Goal: Information Seeking & Learning: Compare options

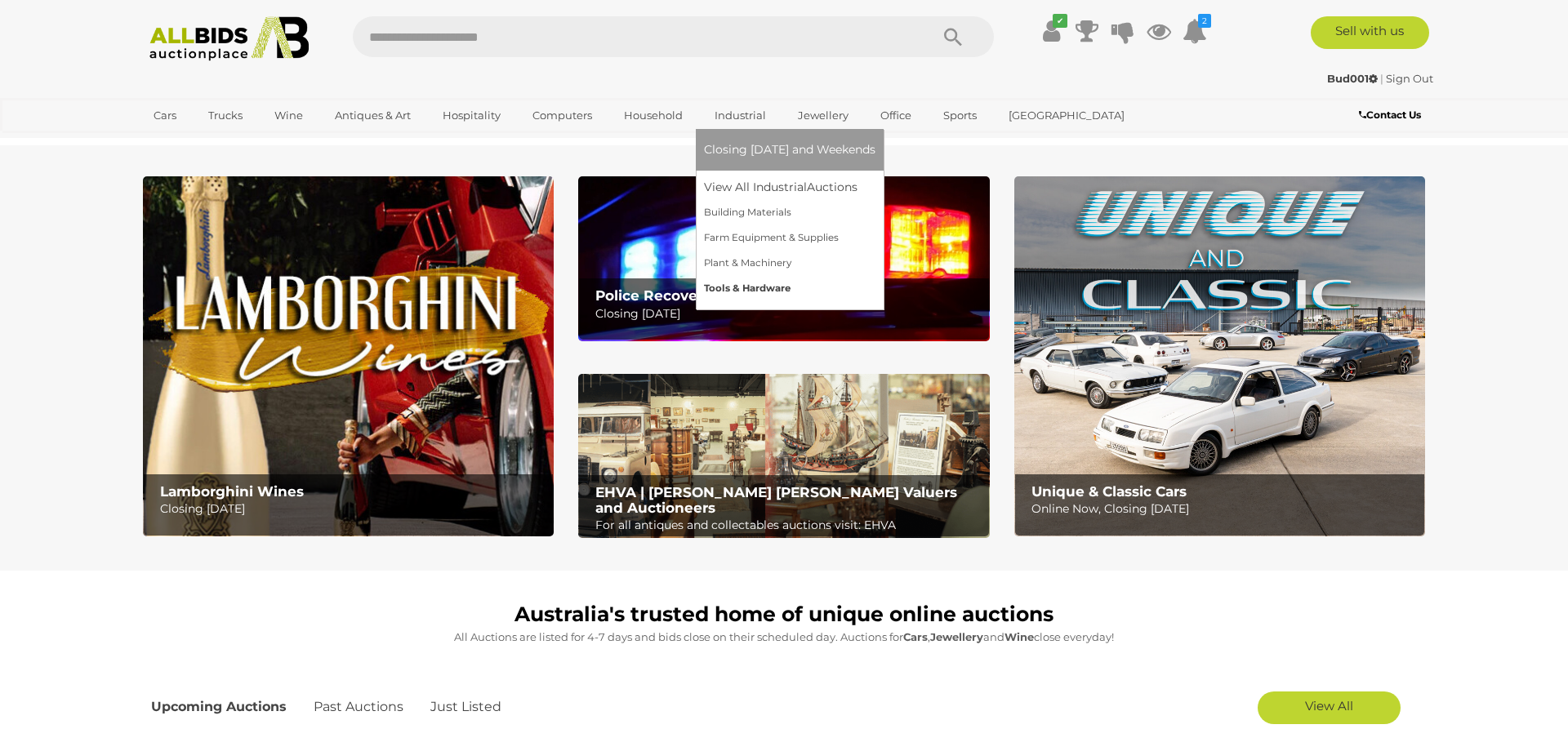
click at [733, 288] on link "Tools & Hardware" at bounding box center [790, 288] width 172 height 25
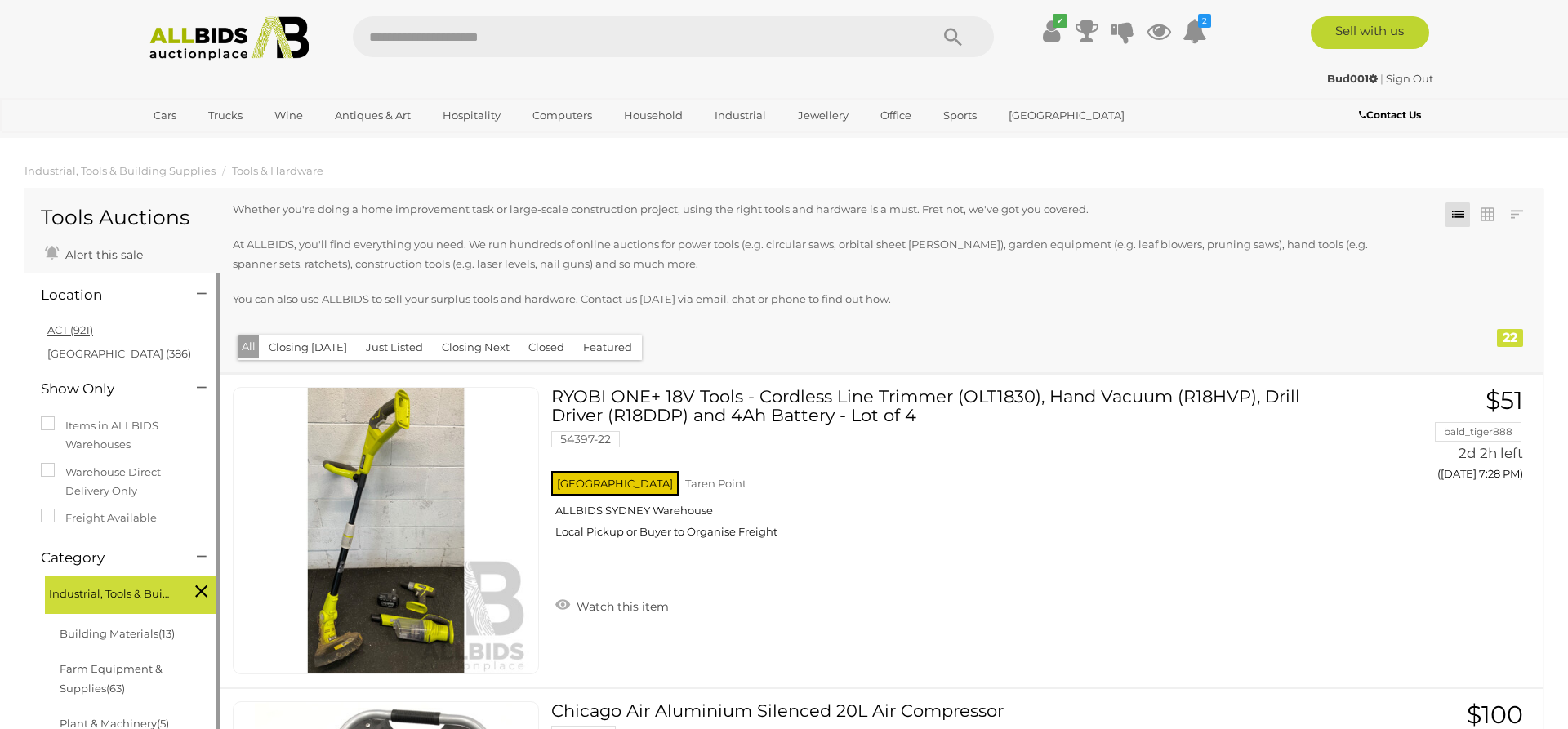
click at [78, 327] on link "ACT (921)" at bounding box center [70, 330] width 46 height 13
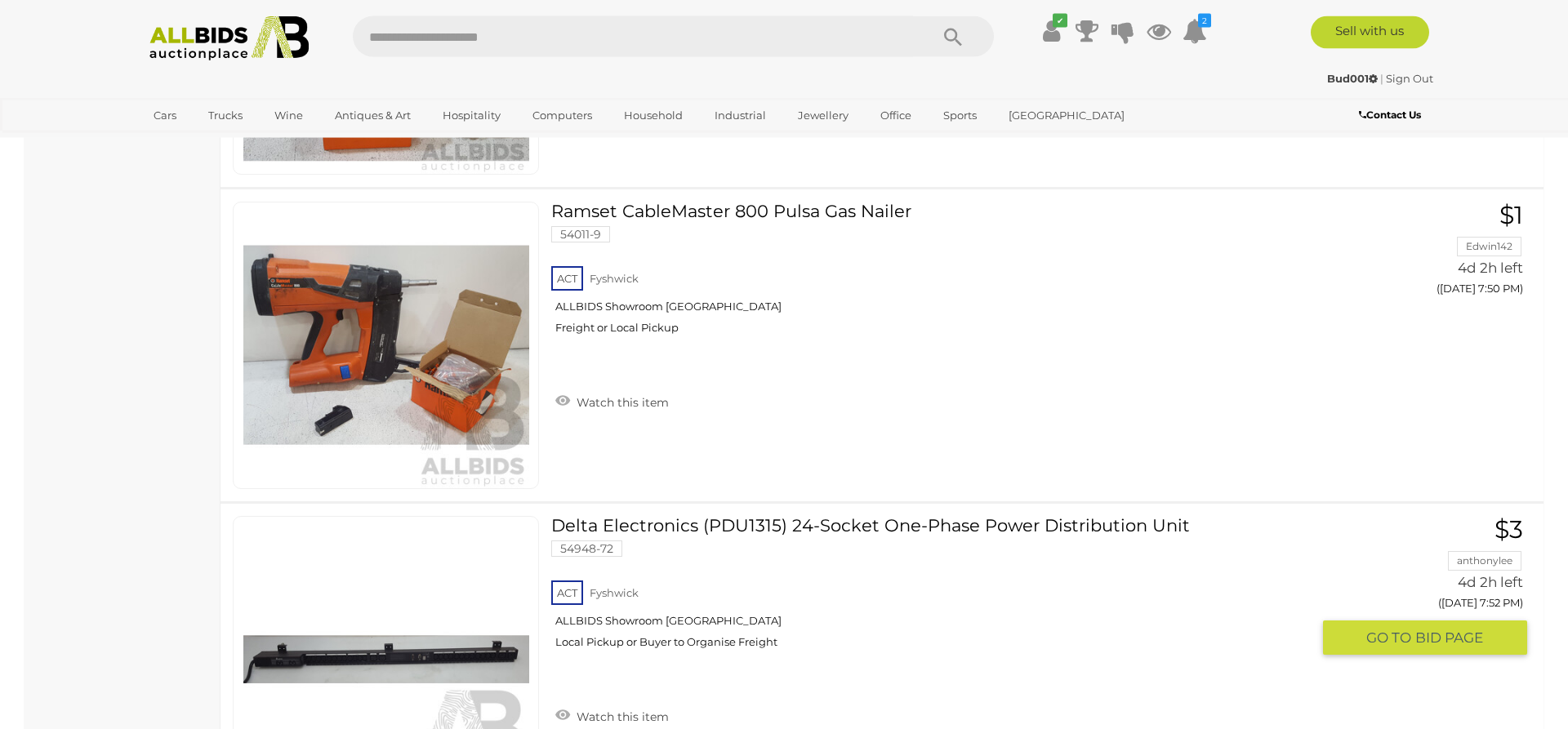
scroll to position [1333, 0]
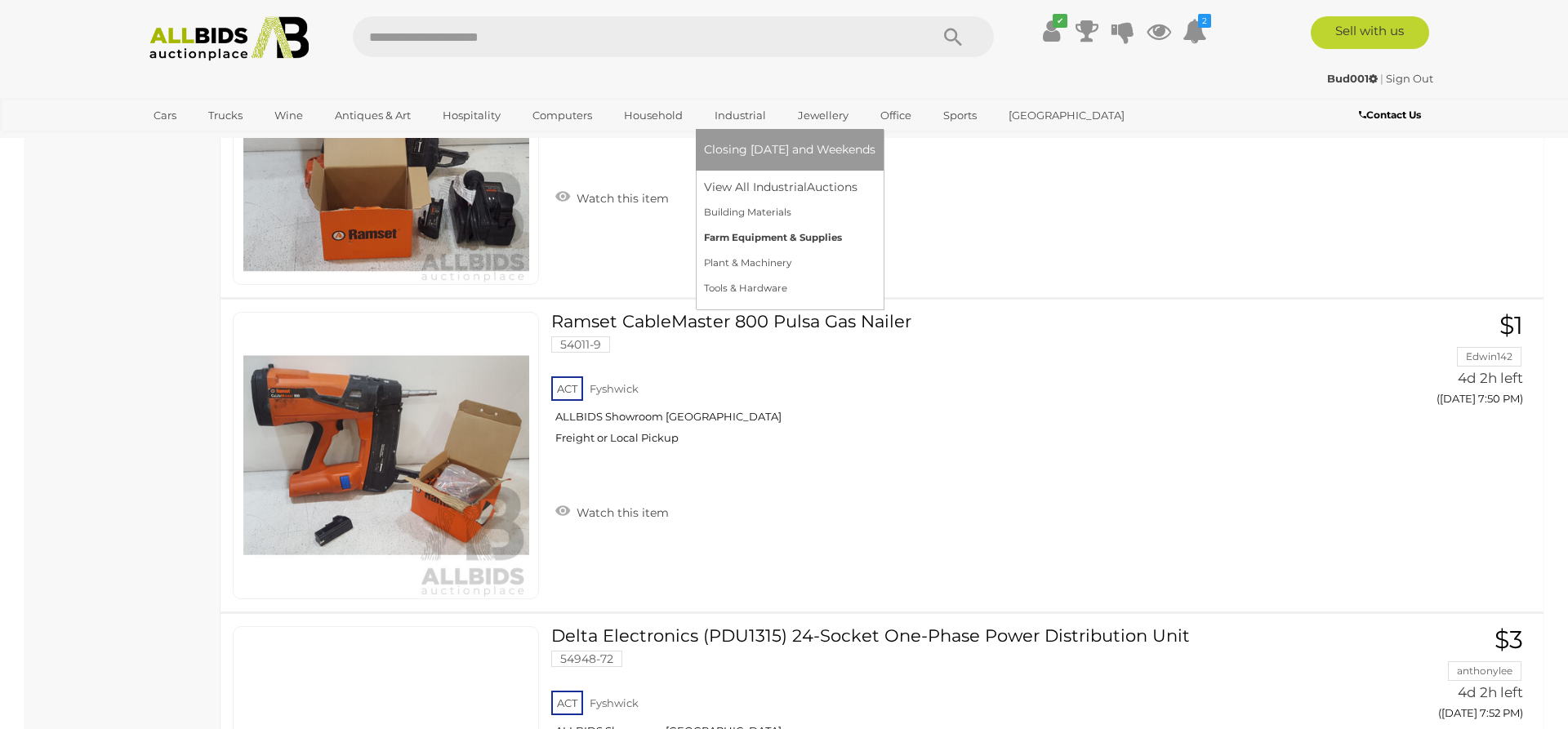
click at [726, 235] on link "Farm Equipment & Supplies" at bounding box center [790, 238] width 172 height 25
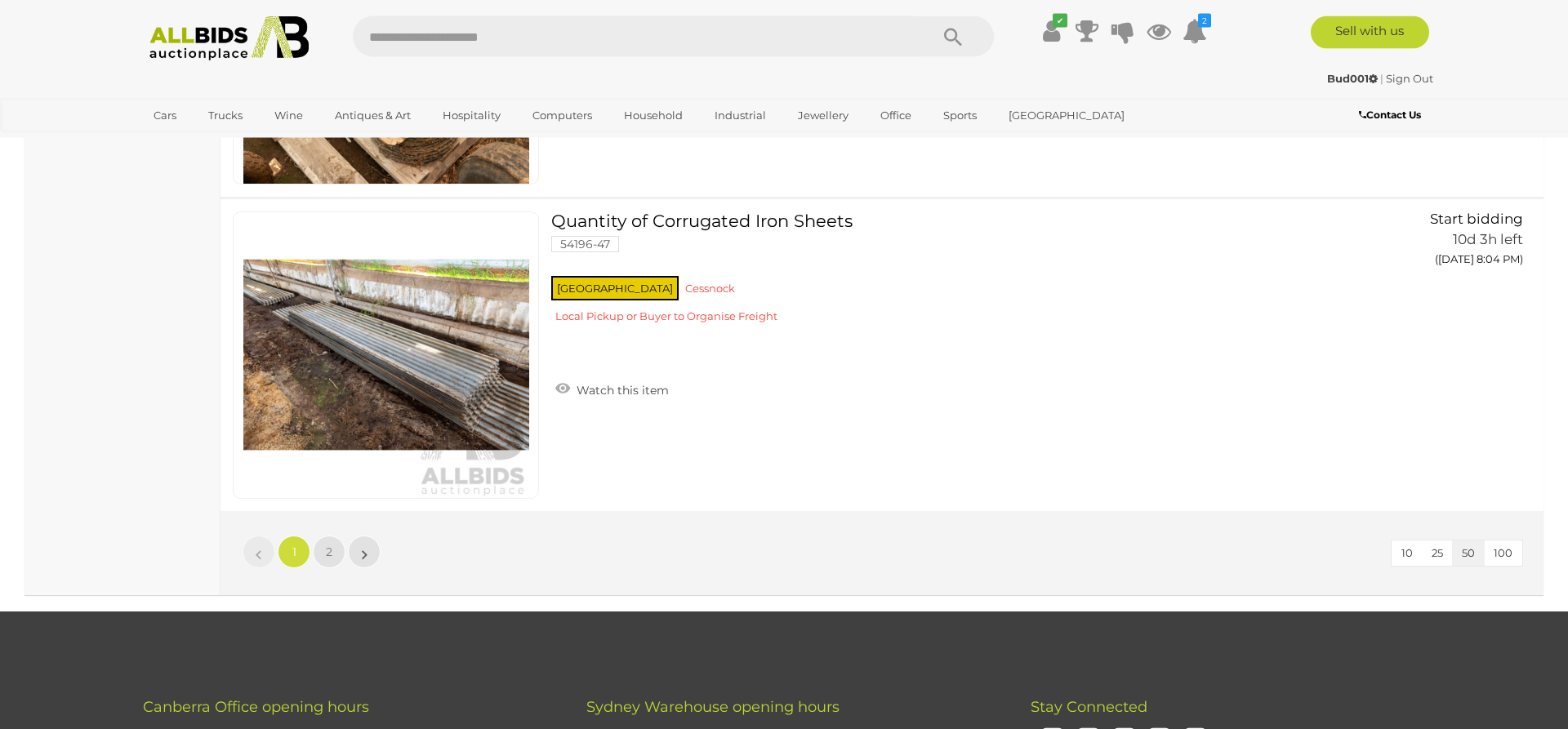
scroll to position [15653, 0]
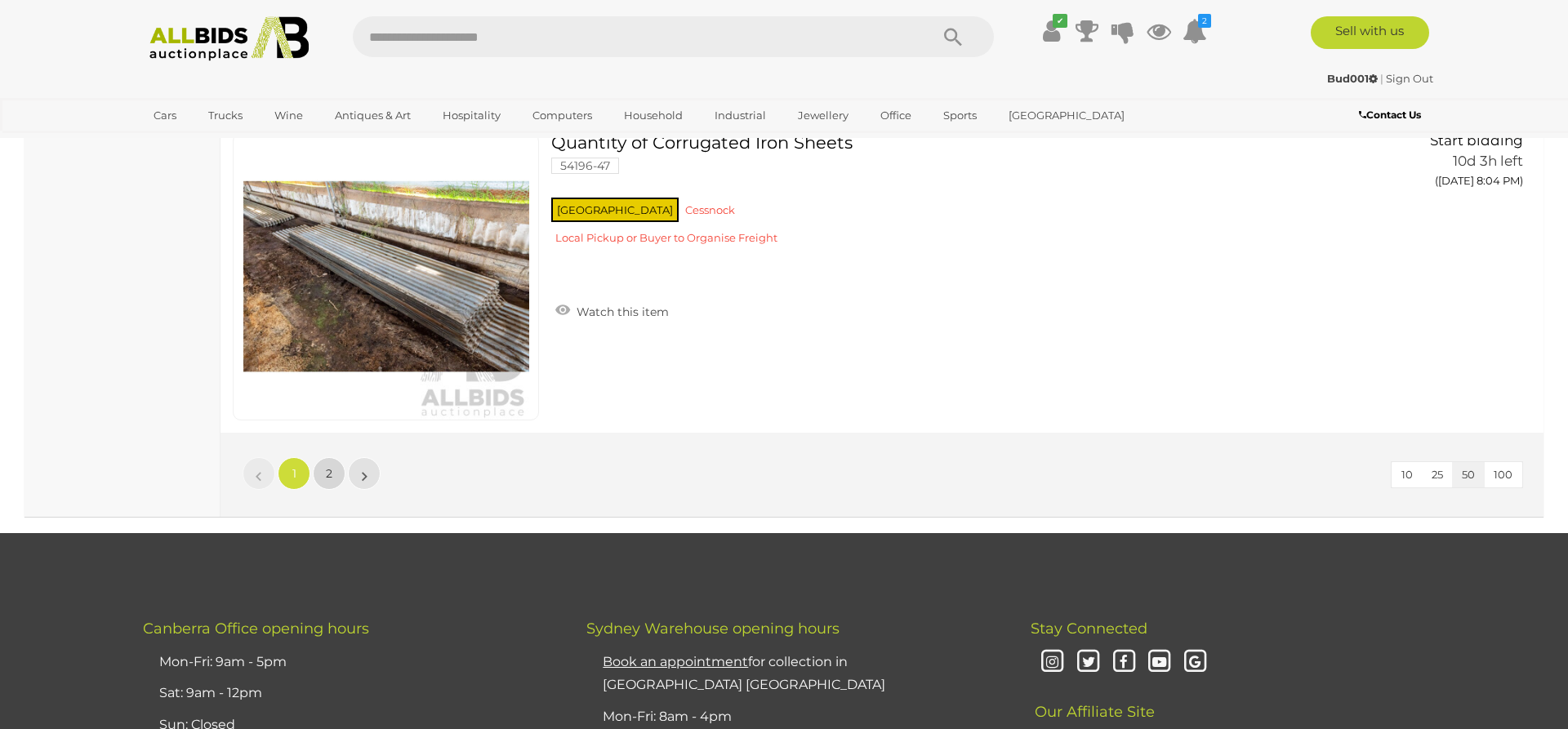
click at [324, 477] on link "2" at bounding box center [329, 473] width 33 height 33
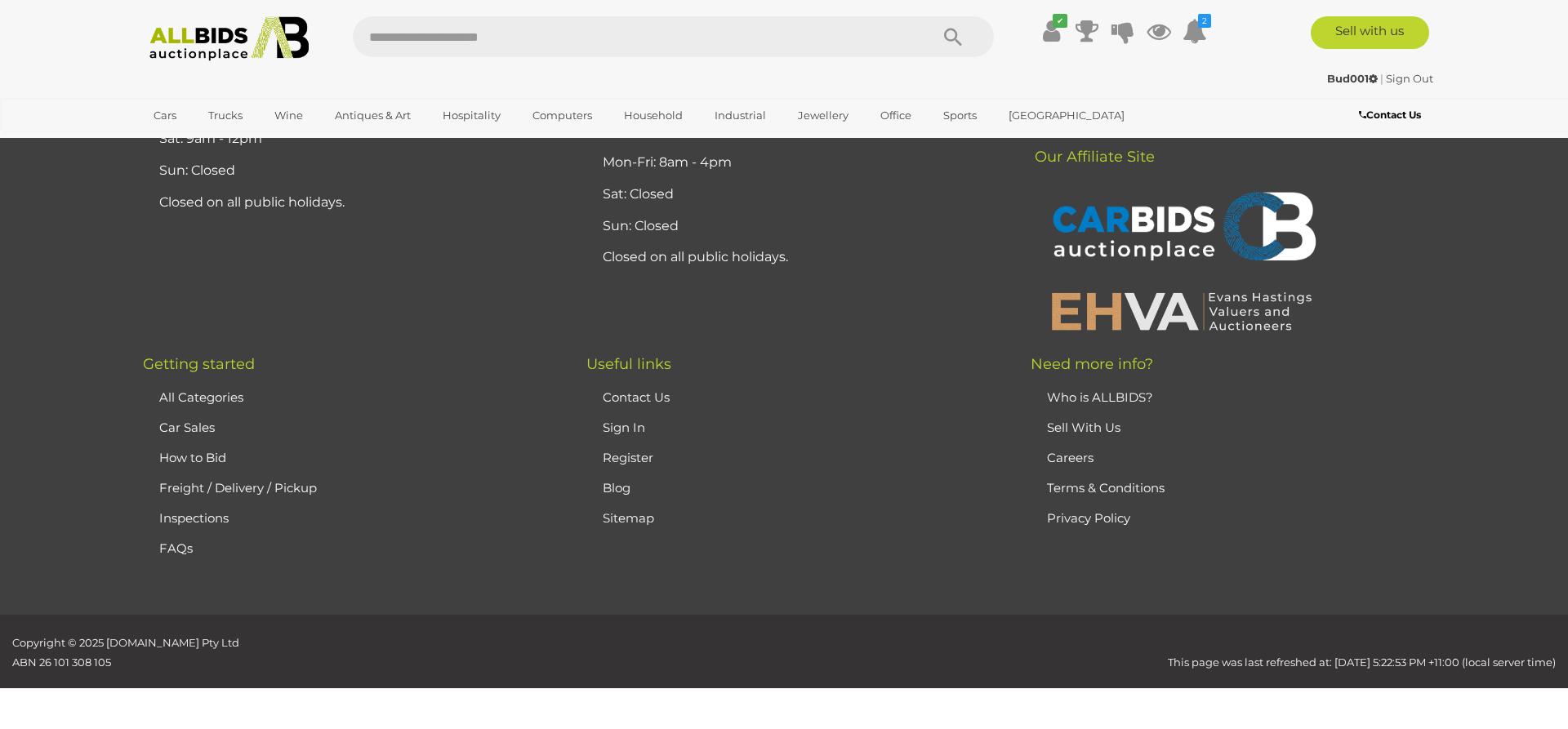
scroll to position [209, 0]
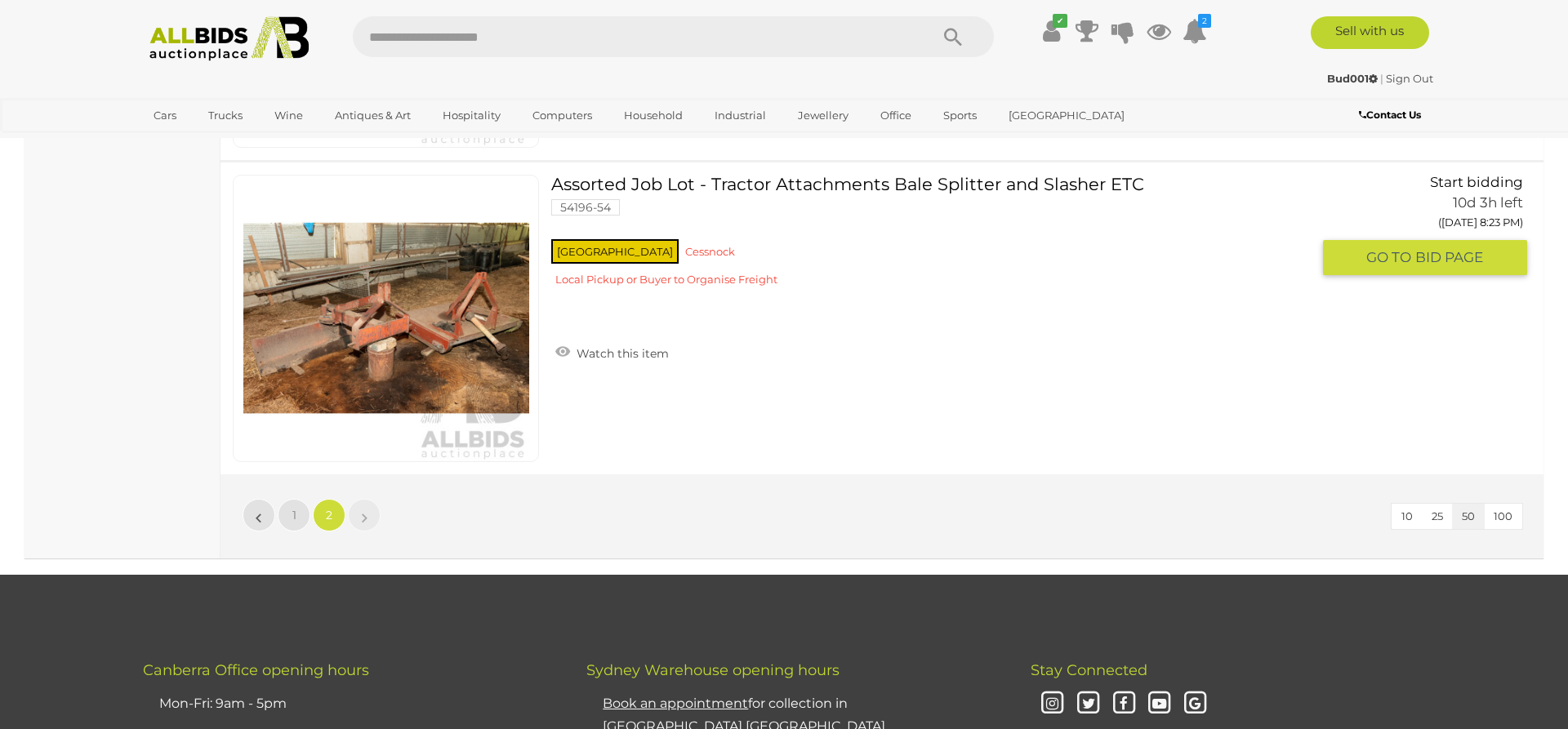
scroll to position [3317, 0]
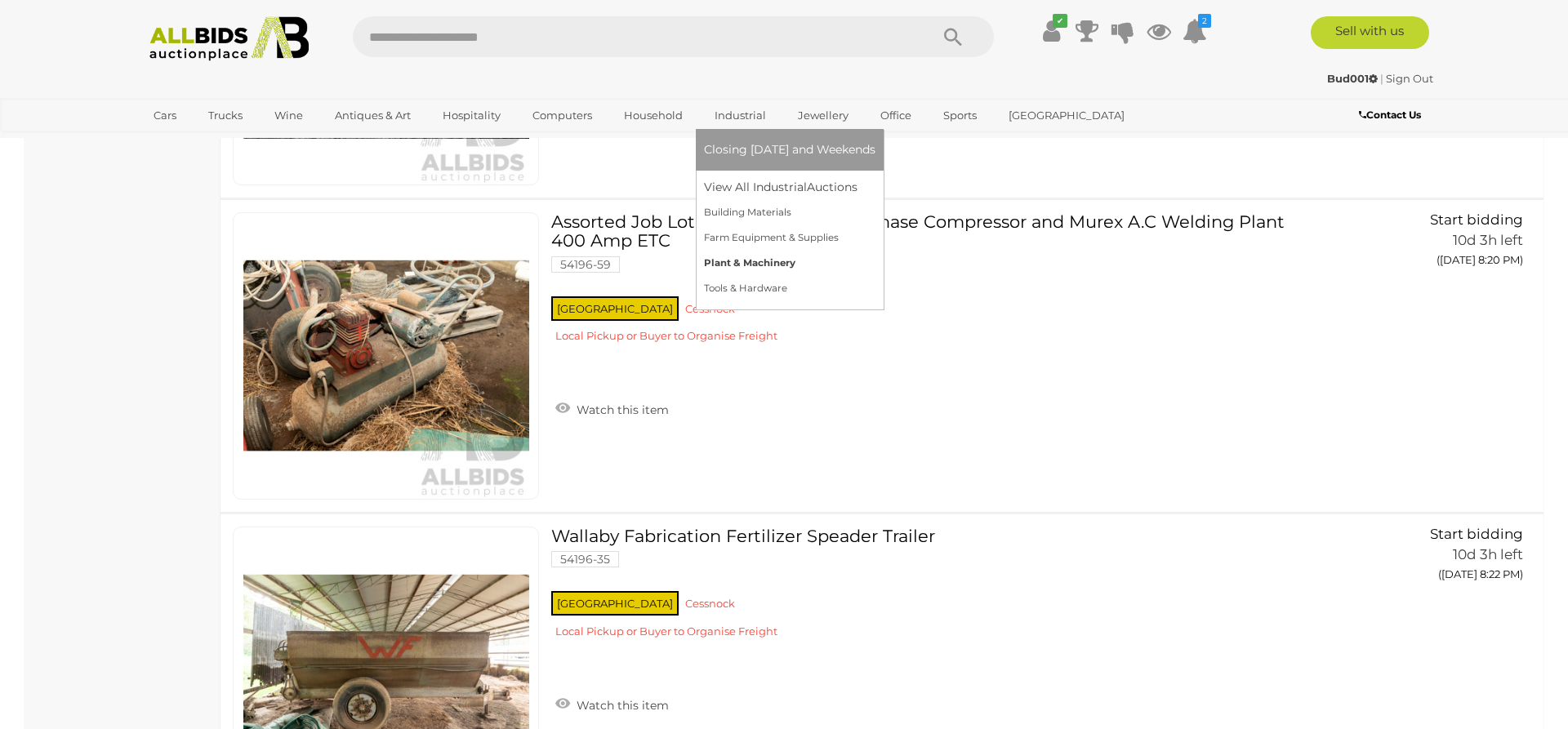
click at [738, 261] on link "Plant & Machinery" at bounding box center [790, 263] width 172 height 25
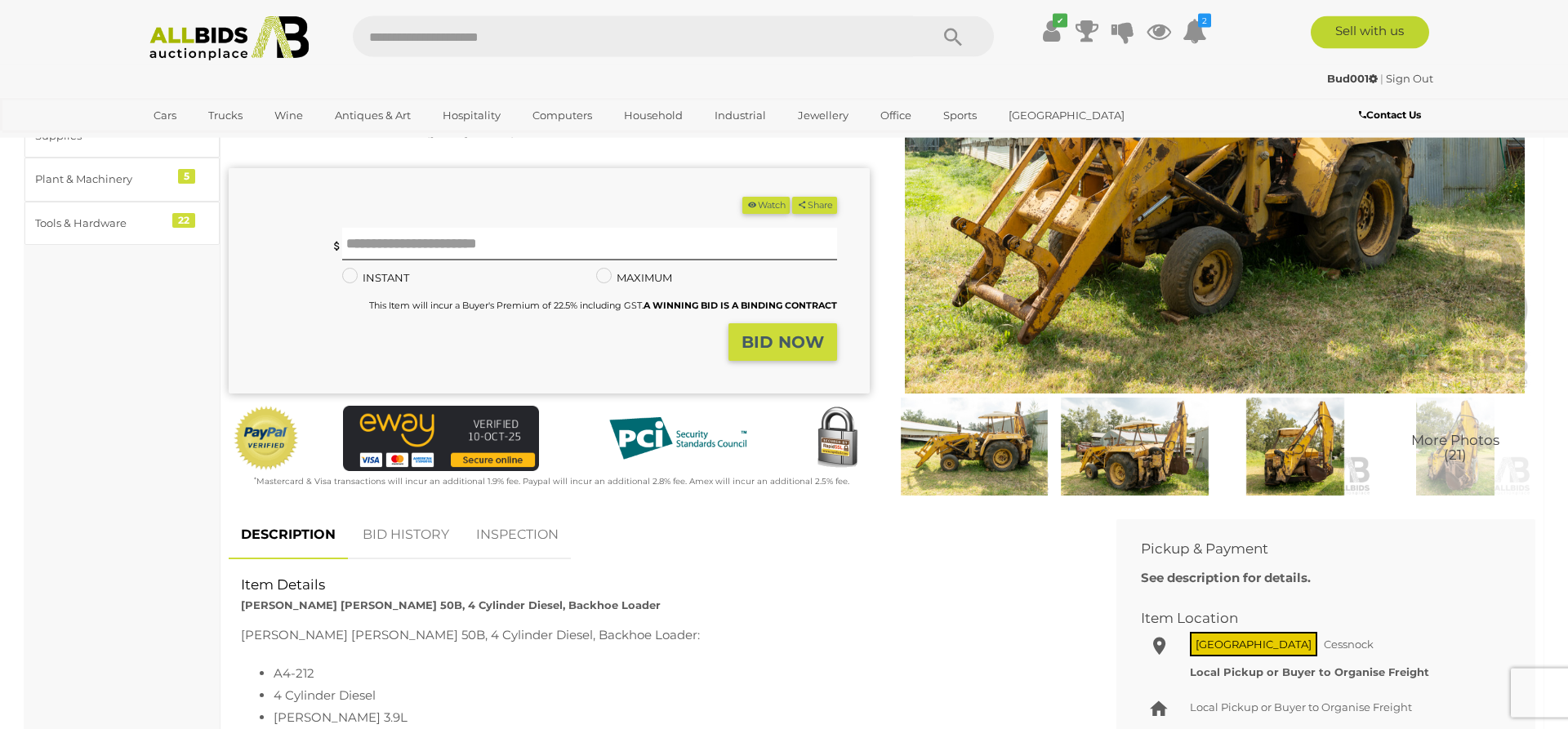
scroll to position [111, 0]
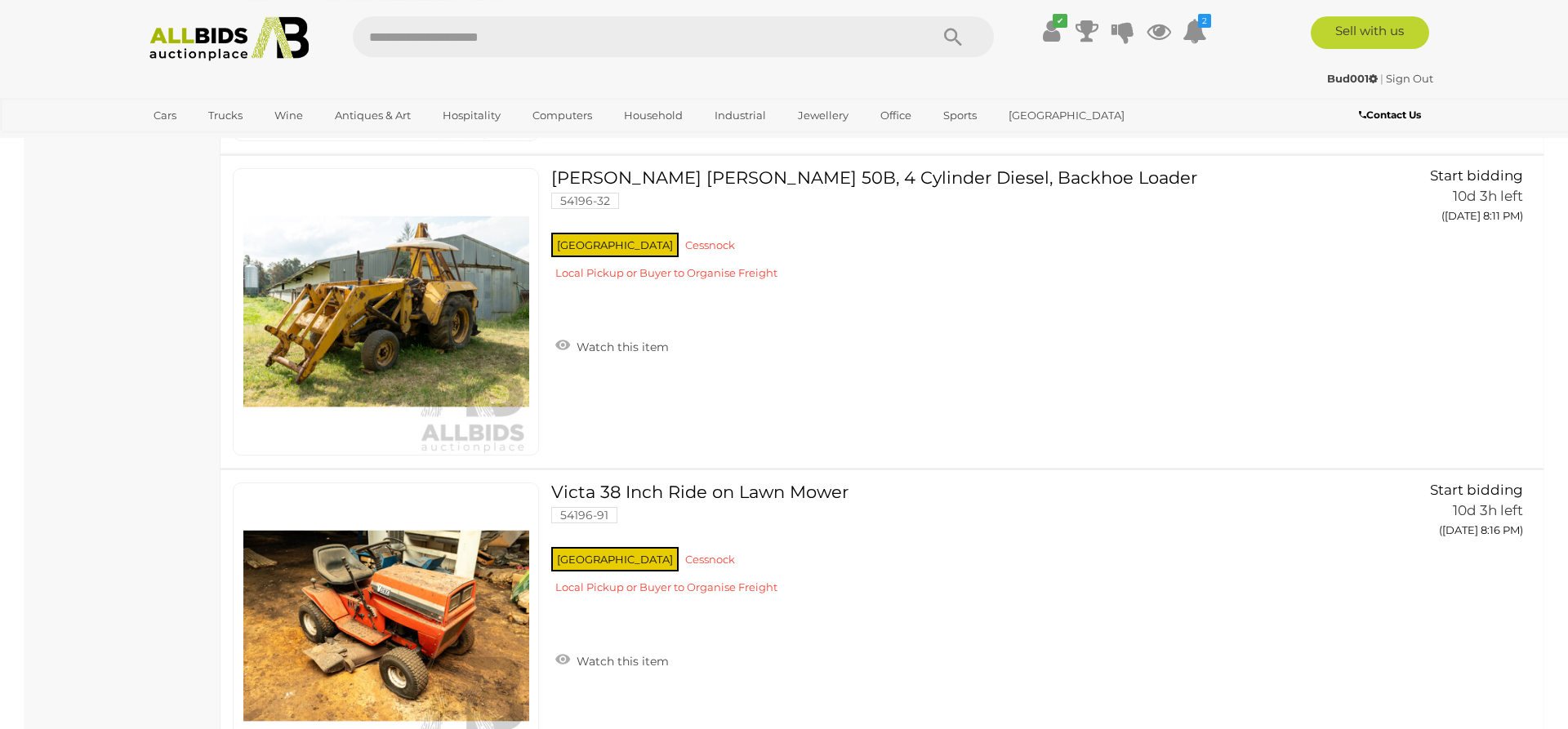
scroll to position [1011, 0]
